Goal: Find specific page/section

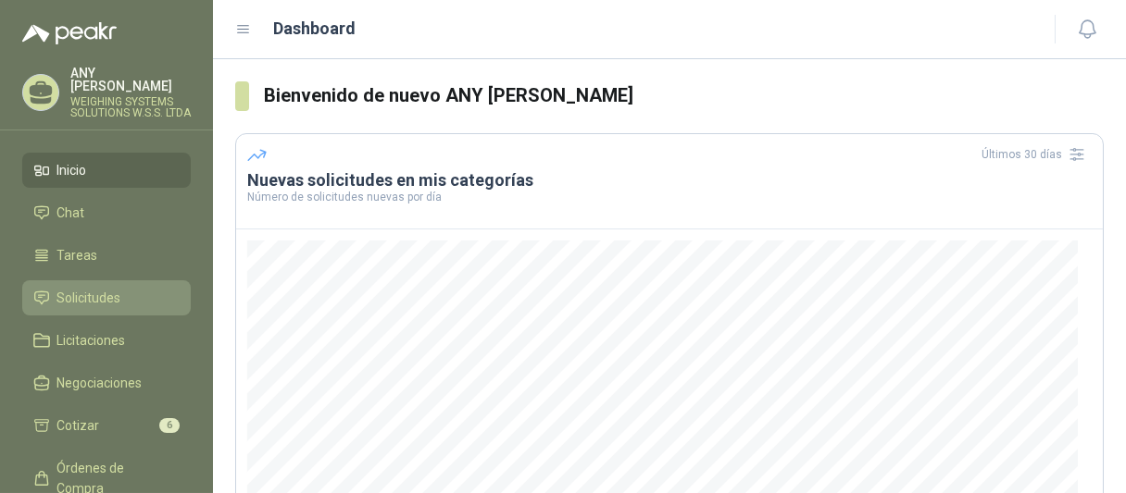
click at [93, 300] on span "Solicitudes" at bounding box center [89, 298] width 64 height 20
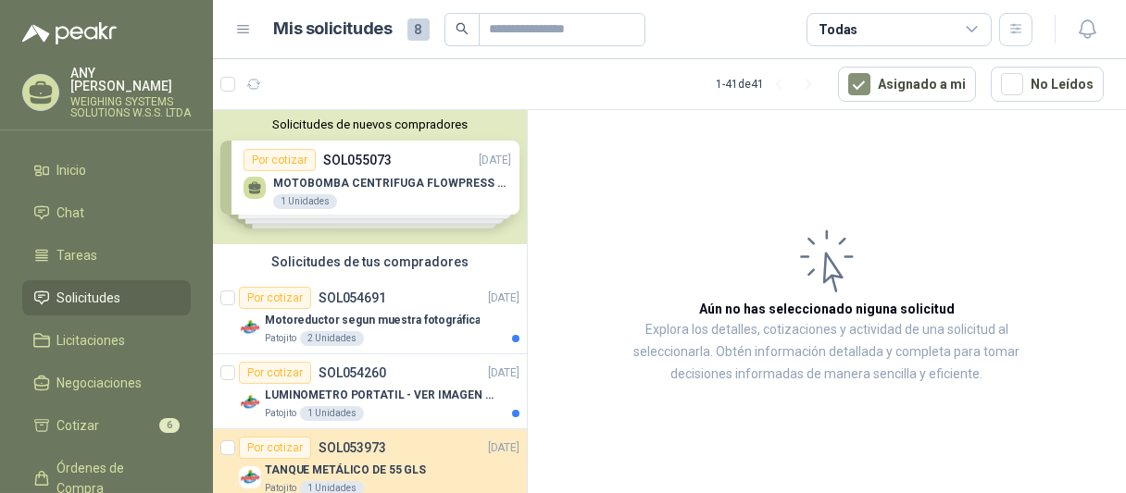
click at [357, 181] on div "Solicitudes de nuevos compradores Por cotizar SOL055073 [DATE] MOTOBOMBA CENTRI…" at bounding box center [370, 177] width 314 height 134
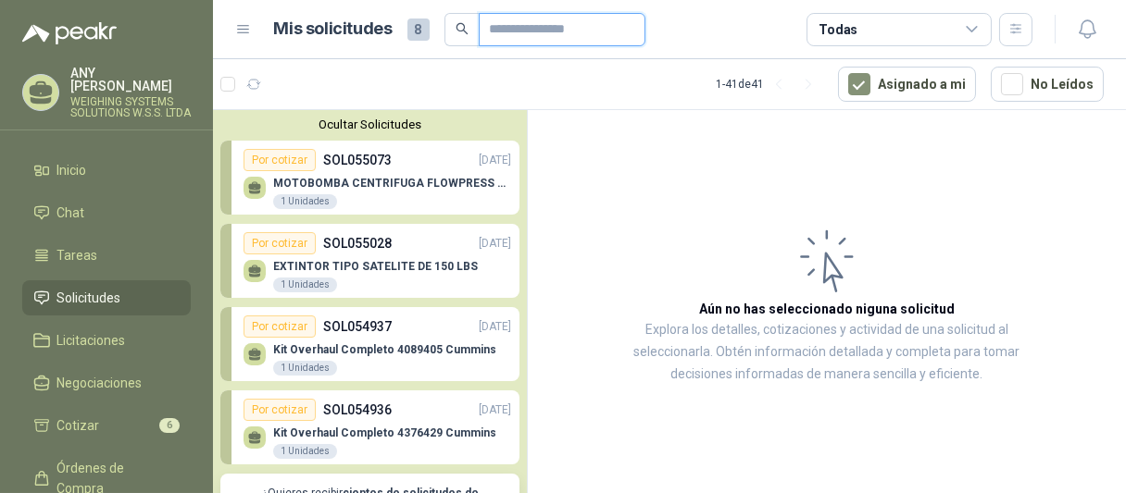
click at [510, 32] on input "text" at bounding box center [555, 29] width 130 height 31
click at [580, 25] on input "**********" at bounding box center [555, 29] width 130 height 31
type input "*"
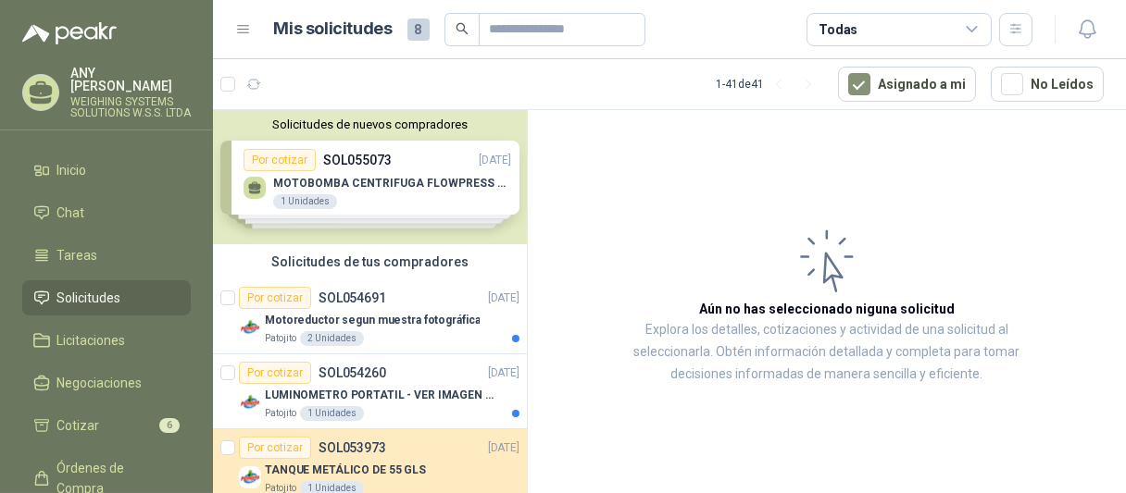
click at [316, 200] on div "Solicitudes de nuevos compradores Por cotizar SOL055073 [DATE] MOTOBOMBA CENTRI…" at bounding box center [370, 177] width 314 height 134
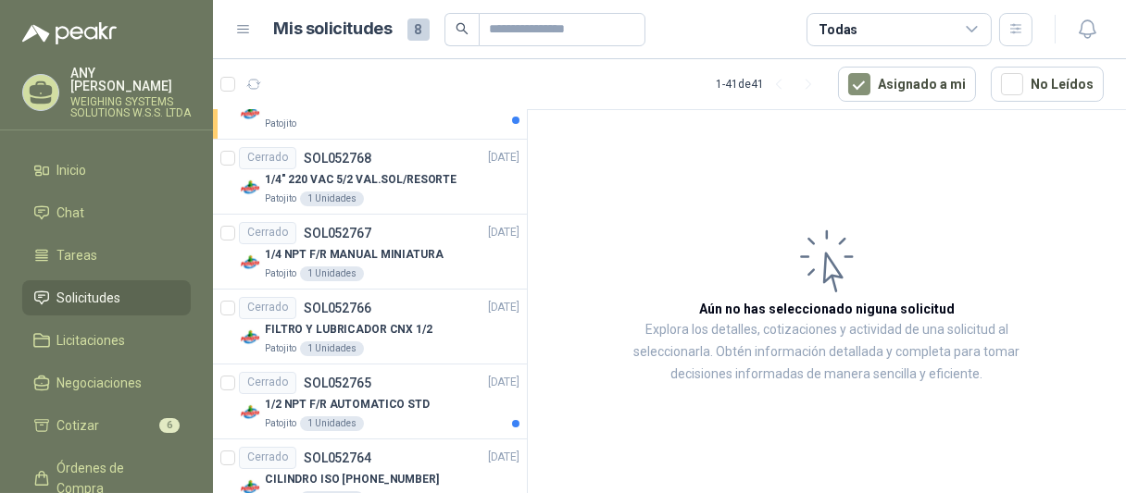
scroll to position [1143, 0]
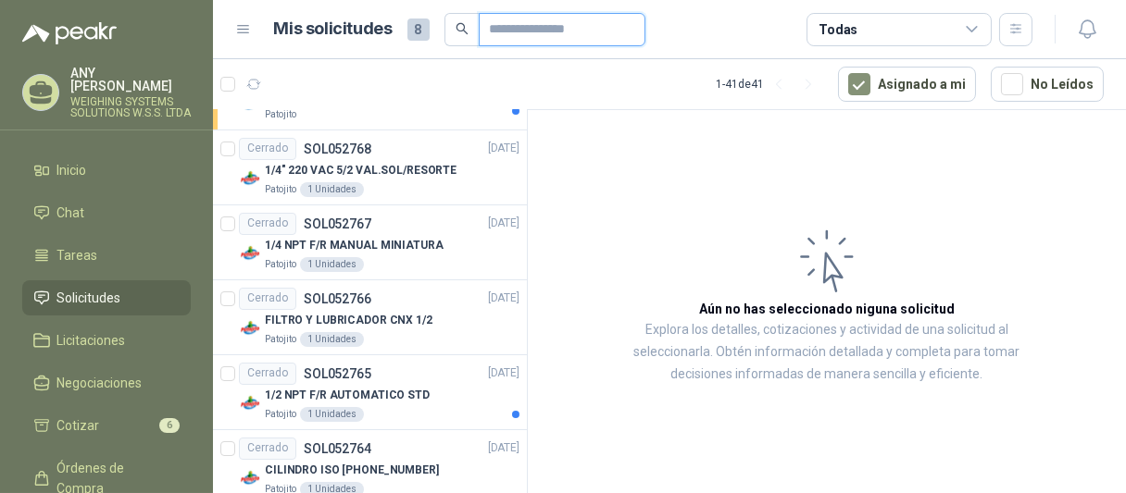
click at [504, 28] on input "text" at bounding box center [555, 29] width 130 height 31
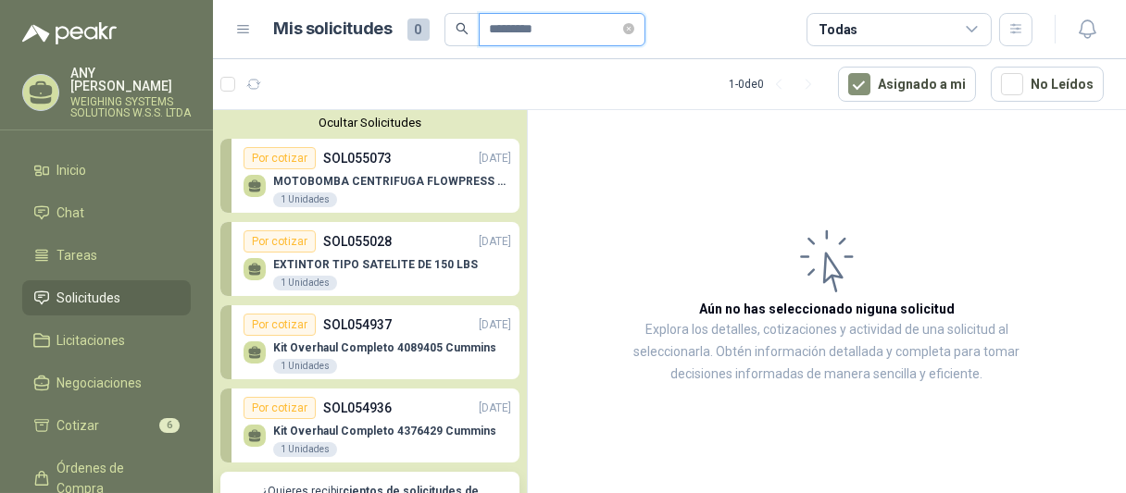
scroll to position [0, 0]
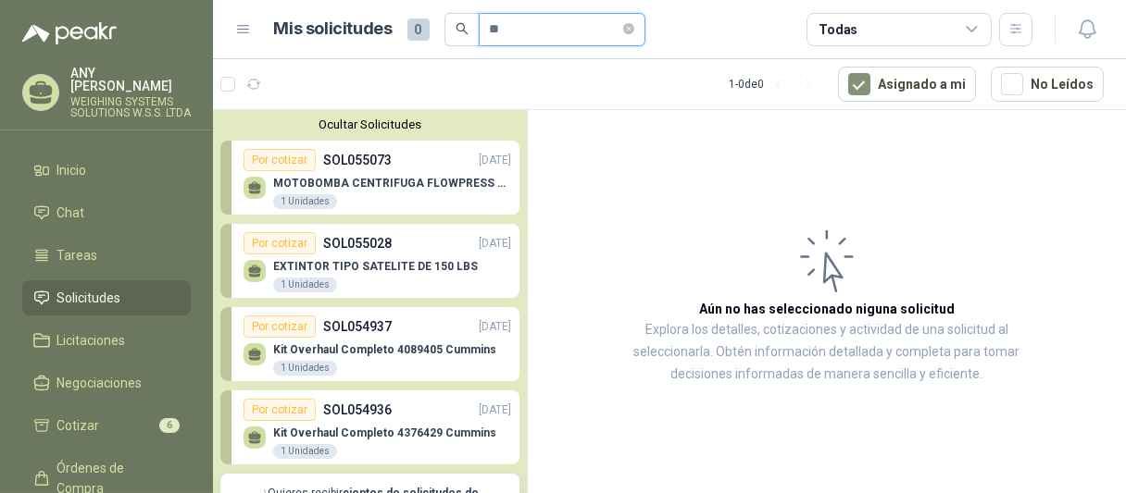
type input "*"
click at [504, 26] on input "text" at bounding box center [555, 29] width 130 height 31
click at [603, 264] on article "Aún no has seleccionado niguna solicitud Explora los detalles, cotizaciones y a…" at bounding box center [827, 305] width 598 height 390
